Goal: Information Seeking & Learning: Check status

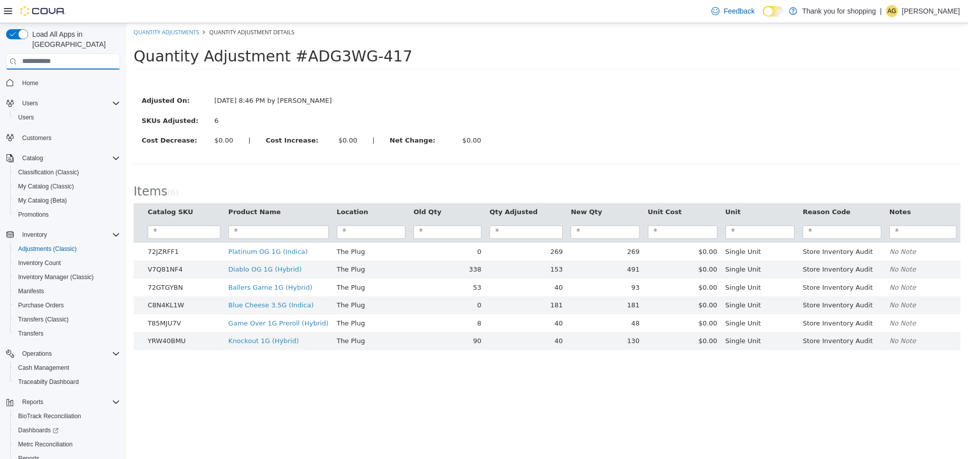
click at [49, 53] on input "search" at bounding box center [63, 61] width 114 height 16
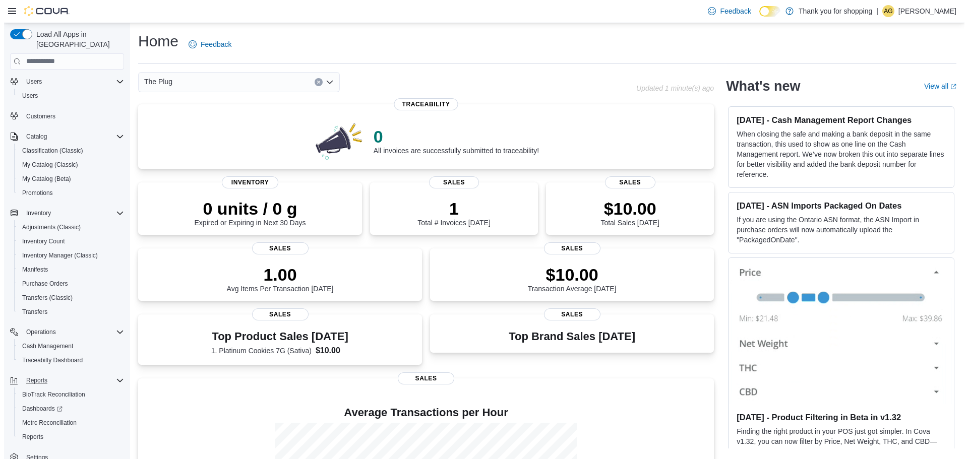
scroll to position [33, 0]
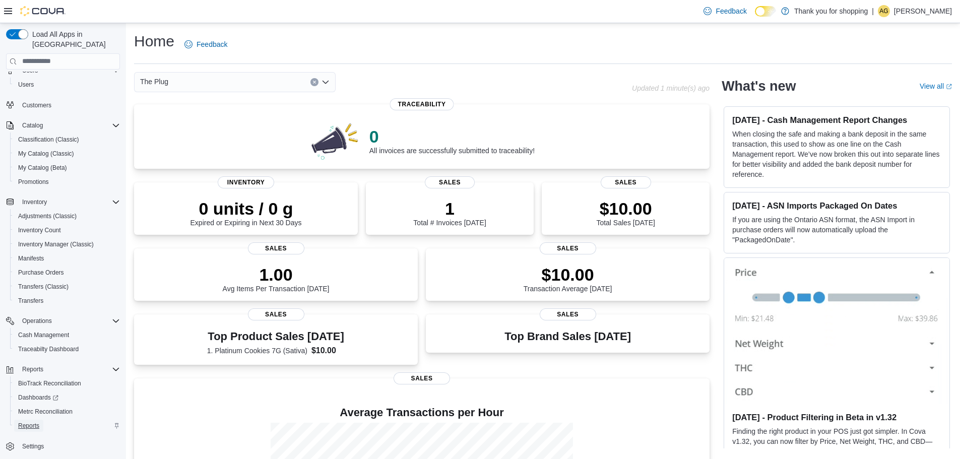
click at [41, 420] on link "Reports" at bounding box center [28, 426] width 29 height 12
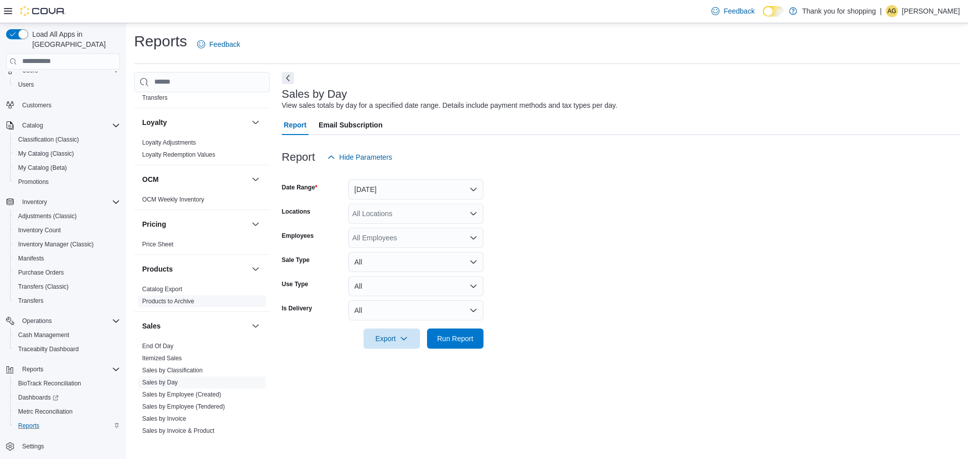
scroll to position [454, 0]
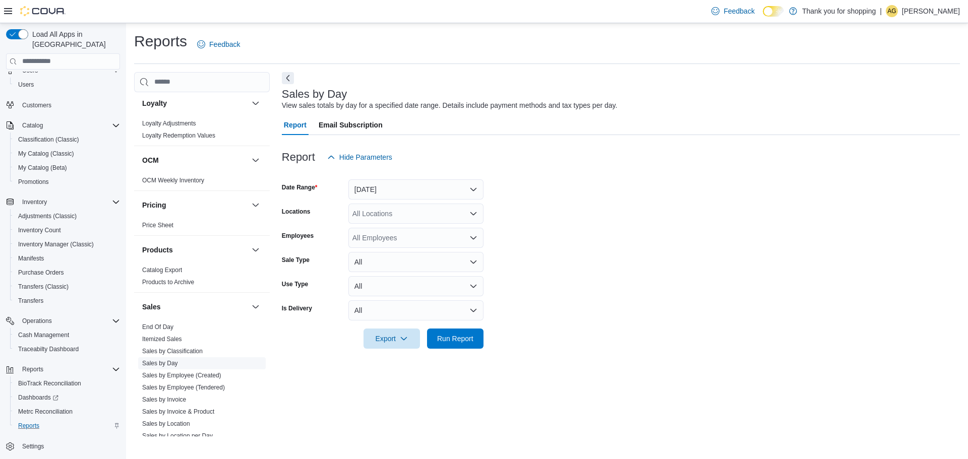
click at [169, 363] on link "Sales by Day" at bounding box center [160, 363] width 36 height 7
click at [396, 191] on button "Yesterday" at bounding box center [415, 189] width 135 height 20
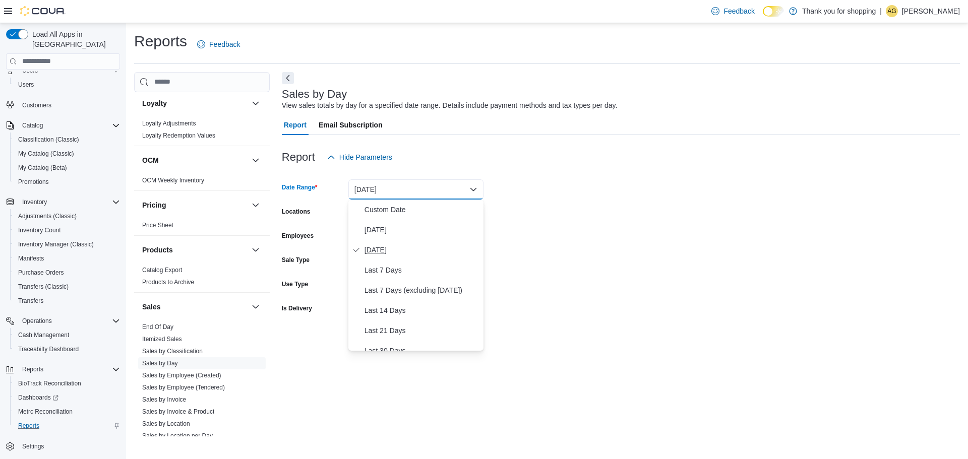
click at [406, 254] on span "Yesterday" at bounding box center [421, 250] width 115 height 12
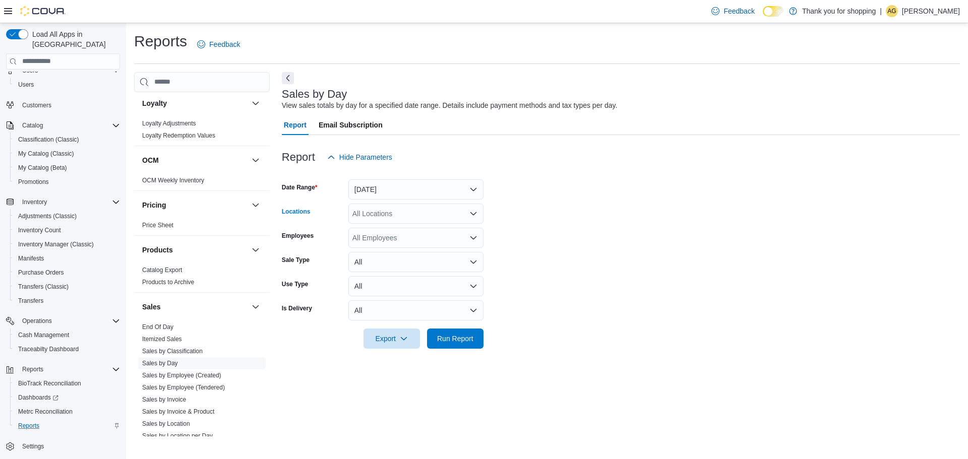
click at [413, 215] on div "All Locations" at bounding box center [415, 214] width 135 height 20
click at [386, 245] on span "The Plug" at bounding box center [384, 245] width 28 height 10
click at [608, 227] on form "Date Range Yesterday Locations The Plug Employees All Employees Sale Type All U…" at bounding box center [621, 257] width 678 height 181
click at [442, 238] on div "All Employees" at bounding box center [415, 238] width 135 height 20
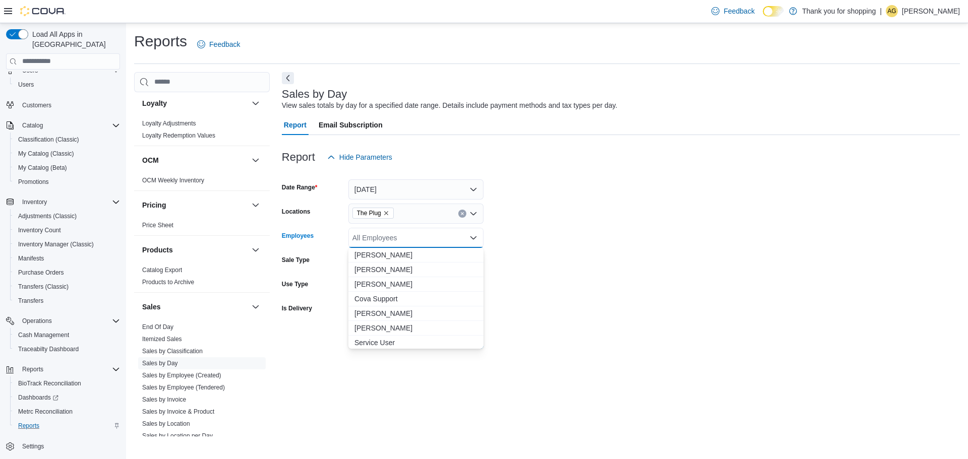
scroll to position [45, 0]
click at [390, 313] on span "Oswaldo Rengifo" at bounding box center [415, 312] width 123 height 10
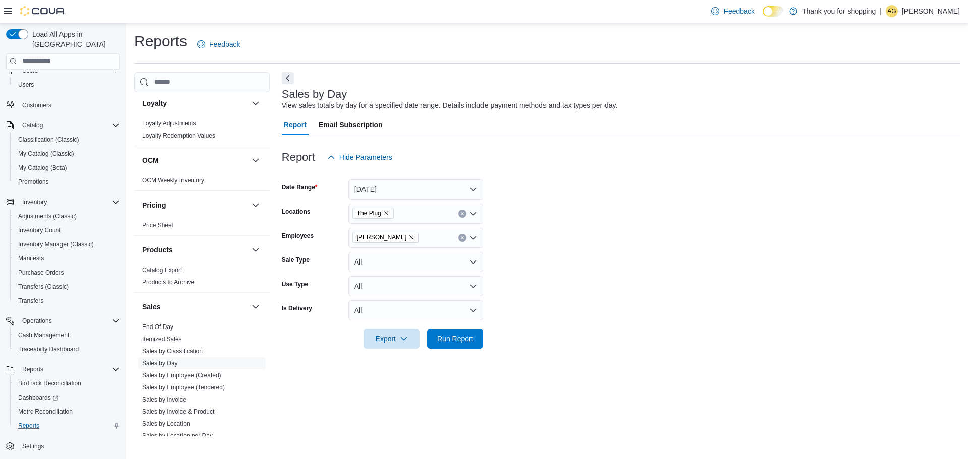
click at [687, 245] on form "Date Range Yesterday Locations The Plug Employees Oswaldo Rengifo Sale Type All…" at bounding box center [621, 257] width 678 height 181
click at [470, 335] on span "Run Report" at bounding box center [455, 338] width 36 height 10
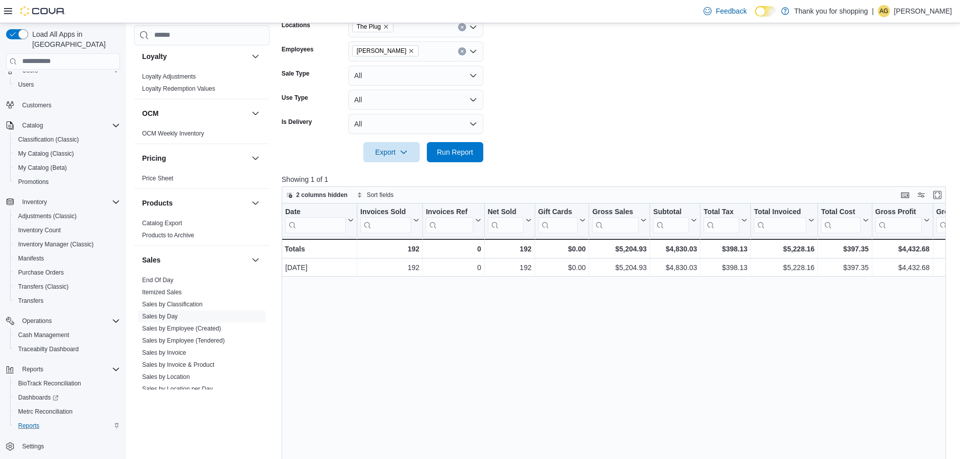
scroll to position [289, 0]
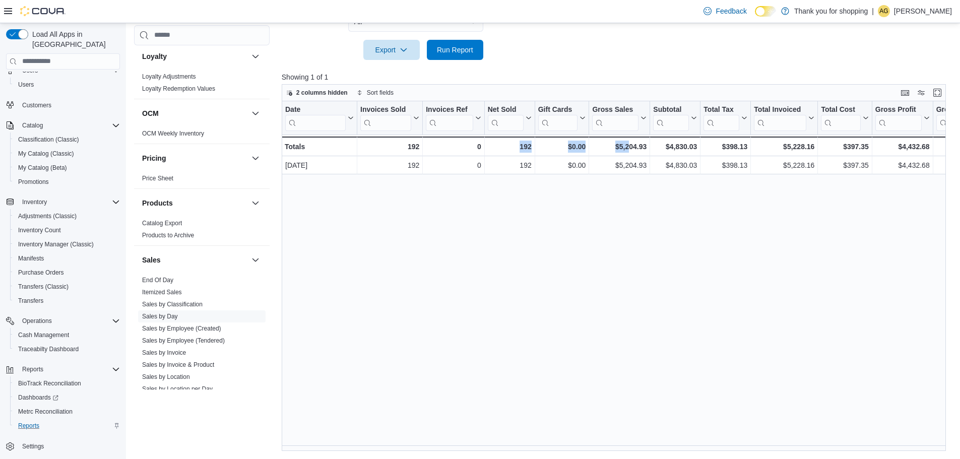
drag, startPoint x: 516, startPoint y: 453, endPoint x: 606, endPoint y: 454, distance: 89.7
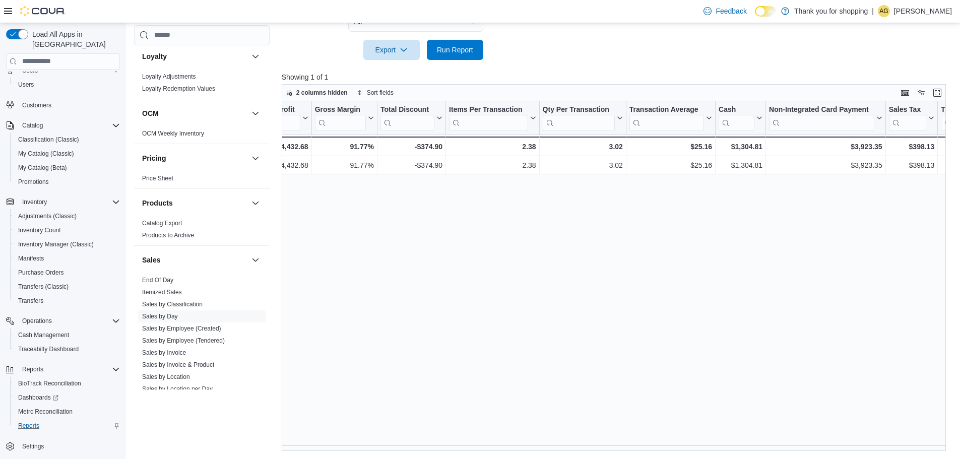
scroll to position [0, 657]
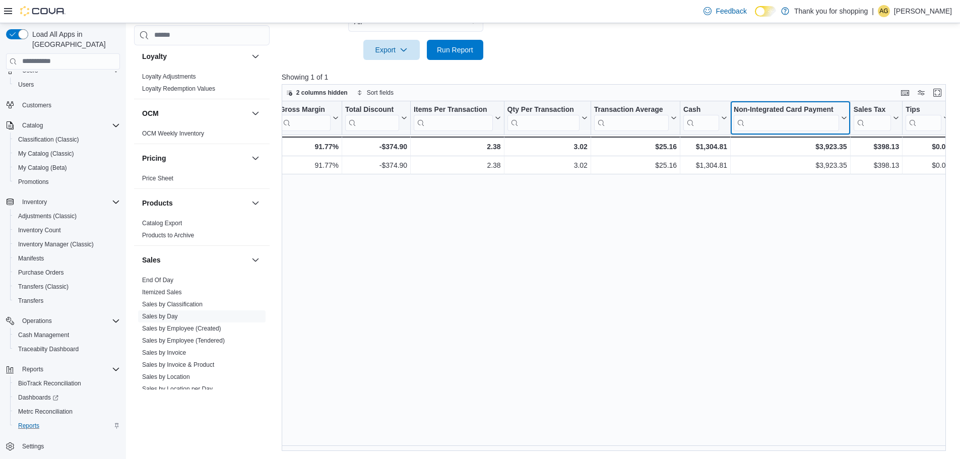
drag, startPoint x: 736, startPoint y: 105, endPoint x: 836, endPoint y: 103, distance: 99.3
click at [836, 103] on div "Non-Integrated Card Payment Click to view column header actions" at bounding box center [791, 118] width 120 height 34
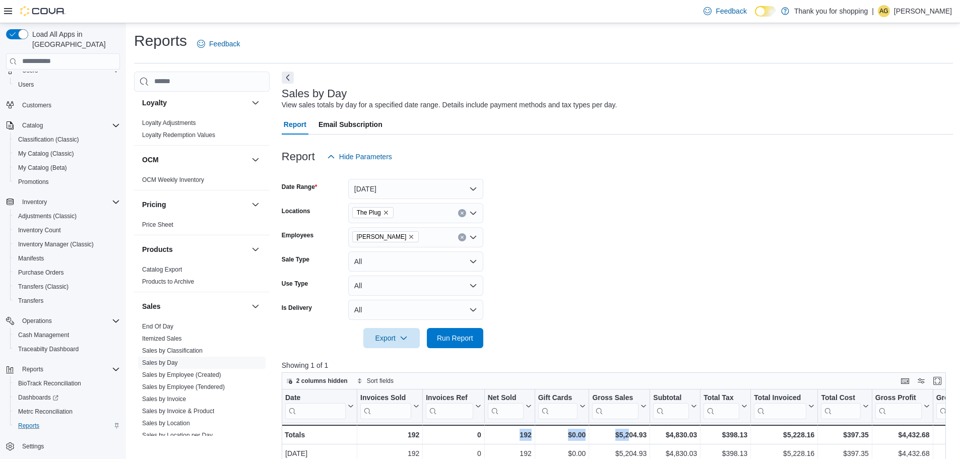
scroll to position [0, 0]
click at [473, 235] on icon "Open list of options" at bounding box center [473, 238] width 8 height 8
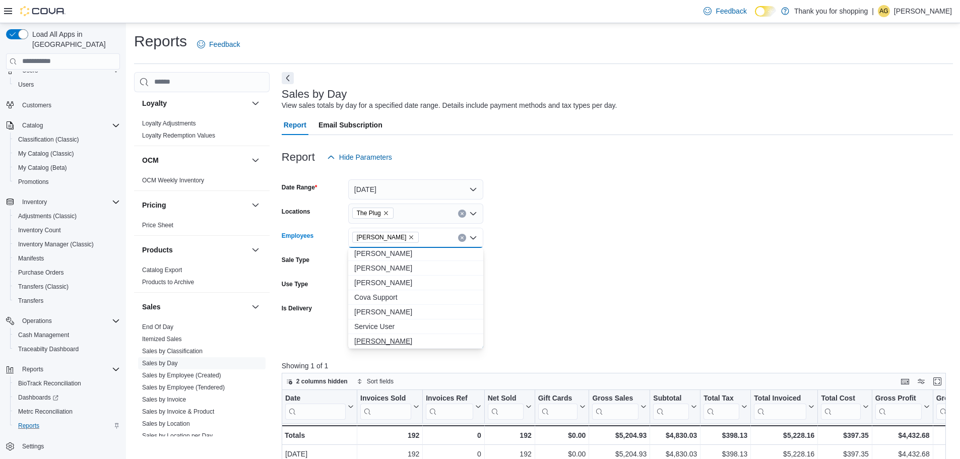
click at [381, 343] on span "Tia Moore" at bounding box center [415, 341] width 123 height 10
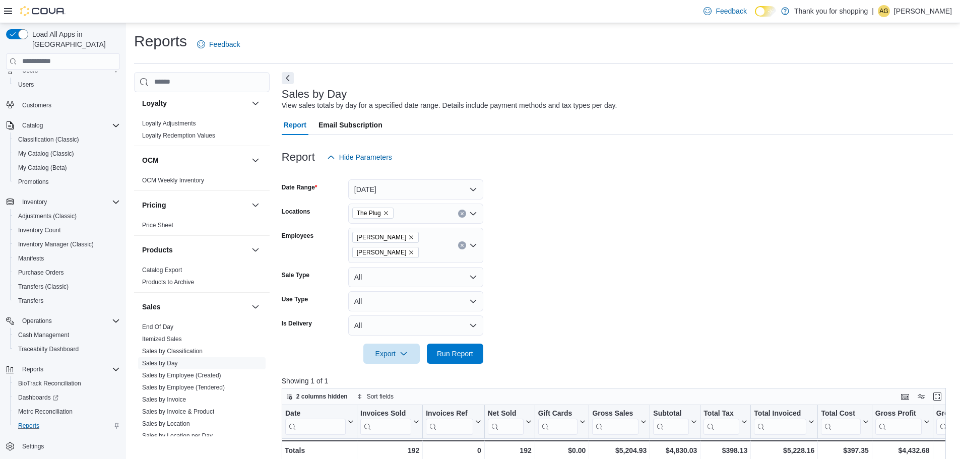
click at [520, 298] on form "Date Range Yesterday Locations The Plug Employees Oswaldo Rengifo Tia Moore Sal…" at bounding box center [617, 265] width 671 height 197
click at [467, 348] on span "Run Report" at bounding box center [455, 353] width 44 height 20
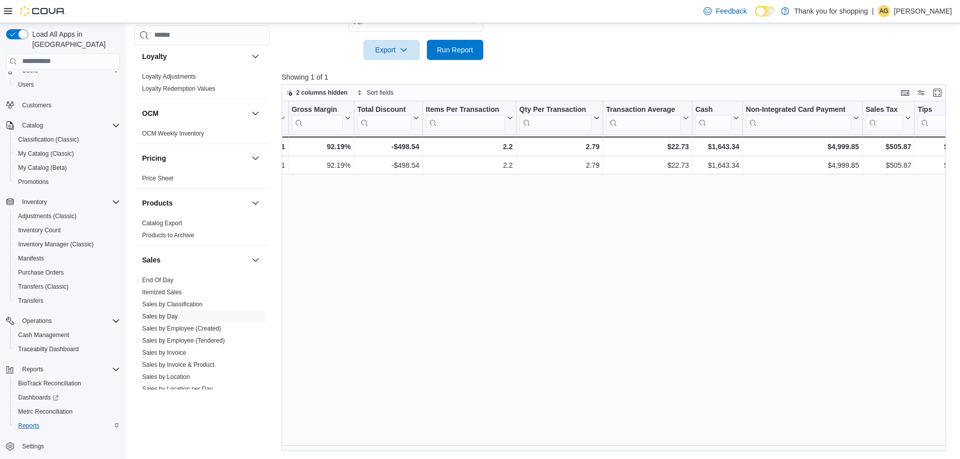
scroll to position [0, 644]
